Goal: Navigation & Orientation: Find specific page/section

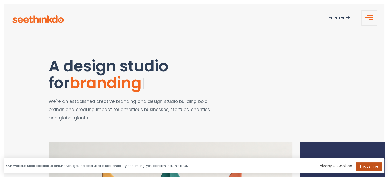
click at [367, 169] on link "That's fine" at bounding box center [369, 167] width 26 height 8
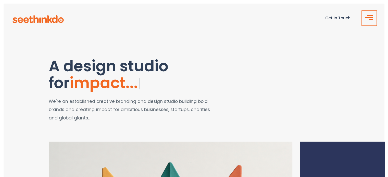
click at [370, 15] on button "button" at bounding box center [369, 17] width 15 height 15
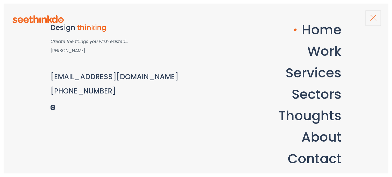
scroll to position [51, 0]
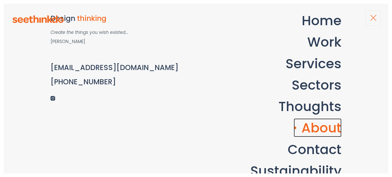
click at [324, 125] on link "About" at bounding box center [318, 128] width 48 height 19
